Goal: Navigation & Orientation: Go to known website

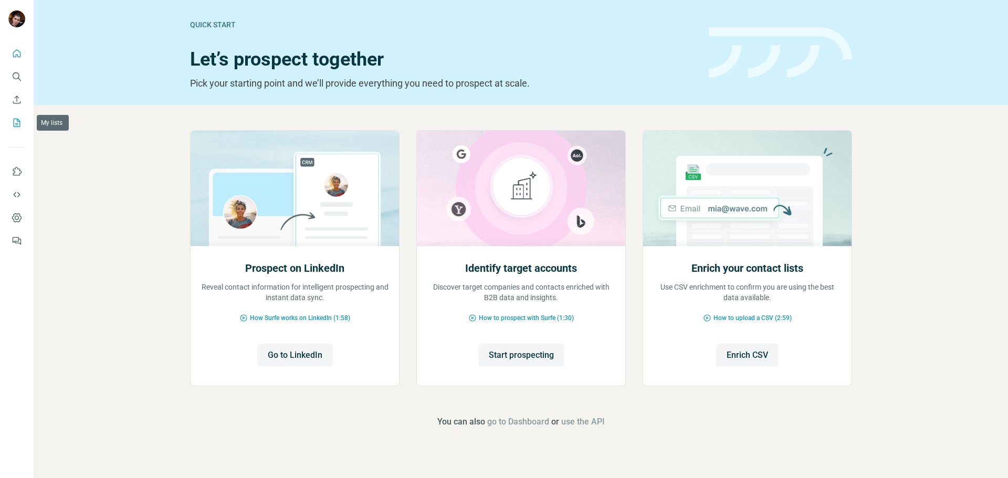
click at [17, 124] on icon "My lists" at bounding box center [17, 123] width 11 height 11
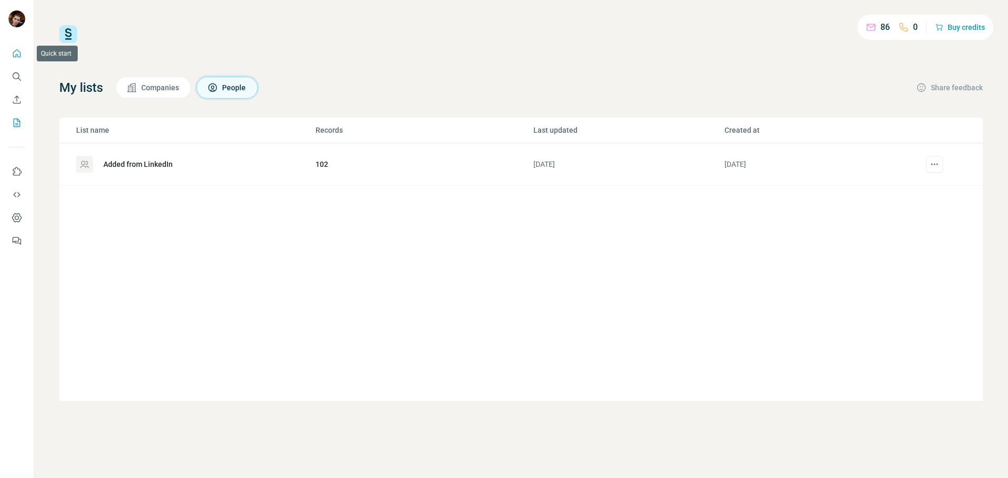
click at [12, 60] on button "Quick start" at bounding box center [16, 53] width 17 height 19
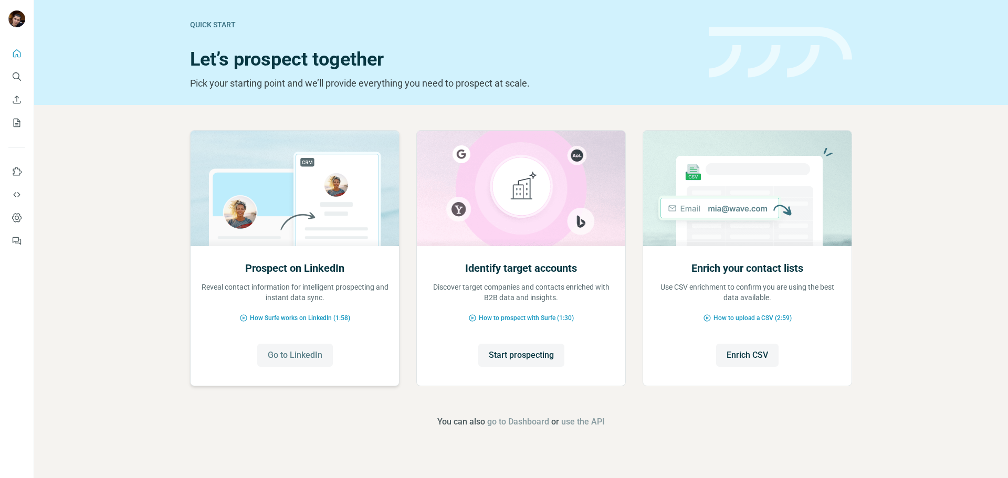
click at [316, 356] on span "Go to LinkedIn" at bounding box center [295, 355] width 55 height 13
